Goal: Task Accomplishment & Management: Complete application form

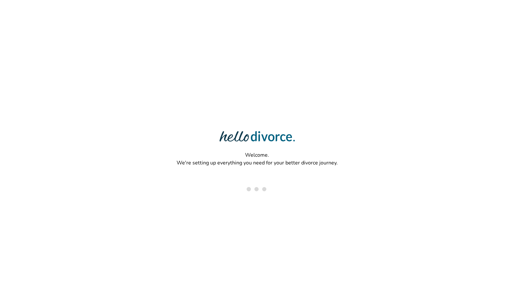
click at [424, 12] on div "Welcome. We're setting up everything you need for your better divorce journey." at bounding box center [257, 131] width 514 height 262
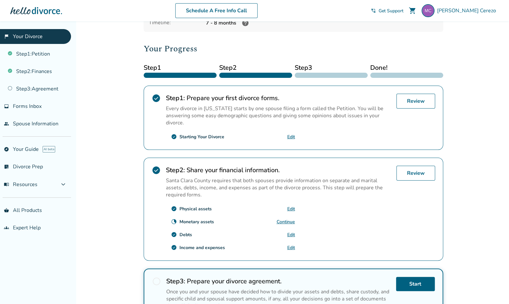
scroll to position [67, 0]
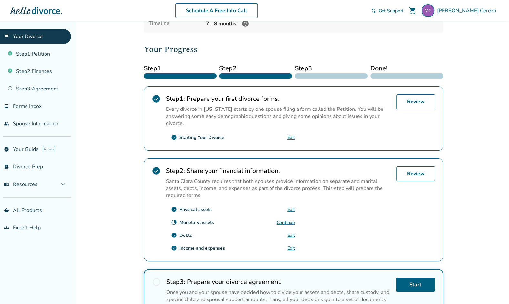
click at [283, 219] on link "Continue" at bounding box center [286, 222] width 18 height 6
click at [286, 205] on div "check_circle Physical assets Edit" at bounding box center [230, 209] width 129 height 10
click at [289, 206] on link "Edit" at bounding box center [291, 209] width 8 height 6
